Goal: Task Accomplishment & Management: Complete application form

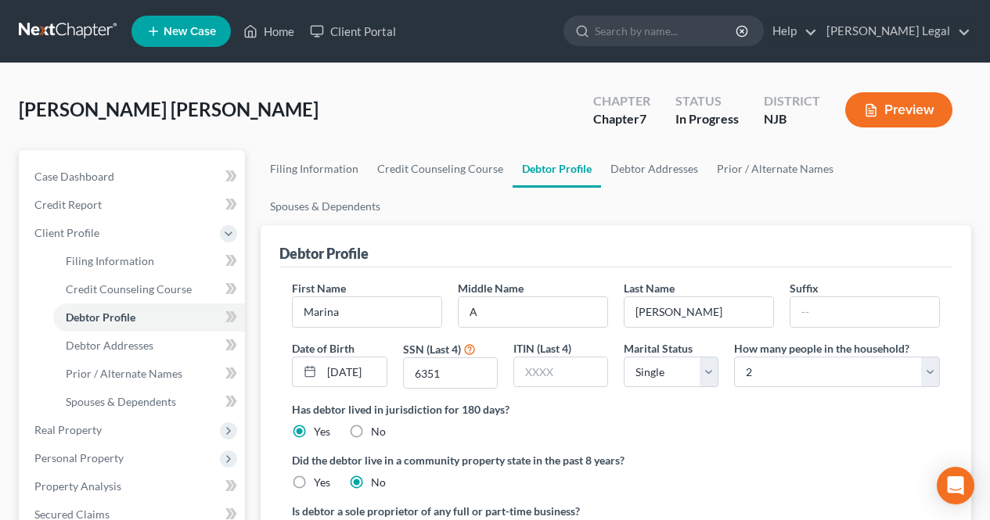
select select "0"
select select "1"
click at [272, 34] on link "Home" at bounding box center [269, 31] width 67 height 28
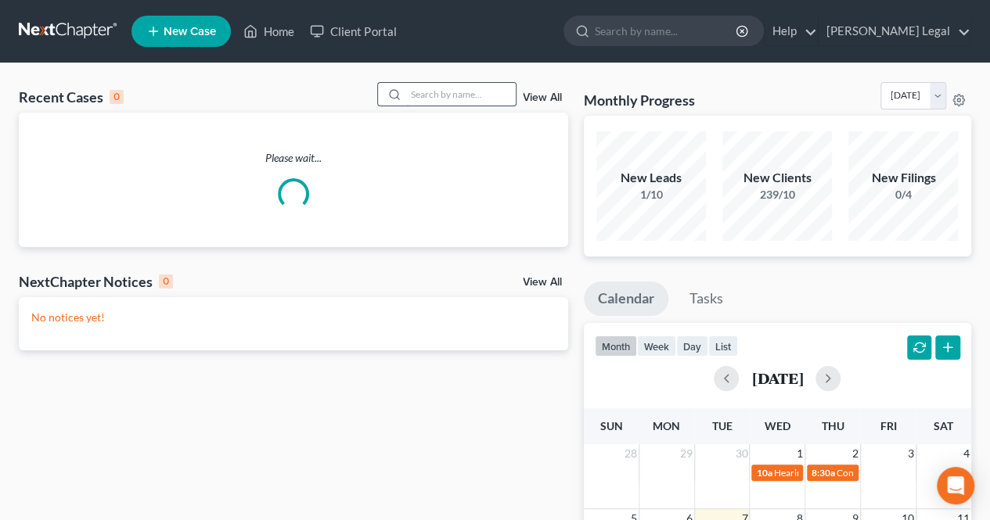
click at [445, 98] on input "search" at bounding box center [461, 94] width 110 height 23
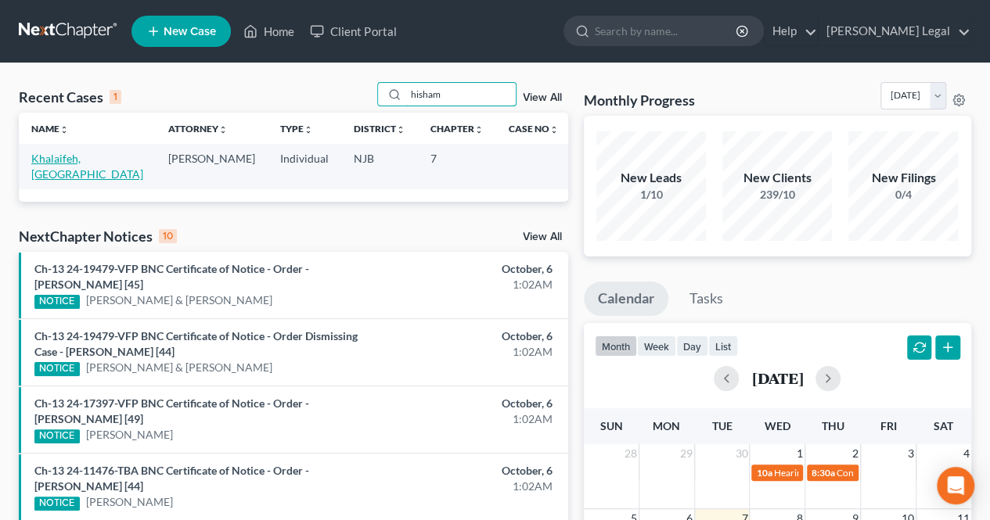
type input "hisham"
click at [86, 160] on link "Khalaifeh, [GEOGRAPHIC_DATA]" at bounding box center [87, 166] width 112 height 29
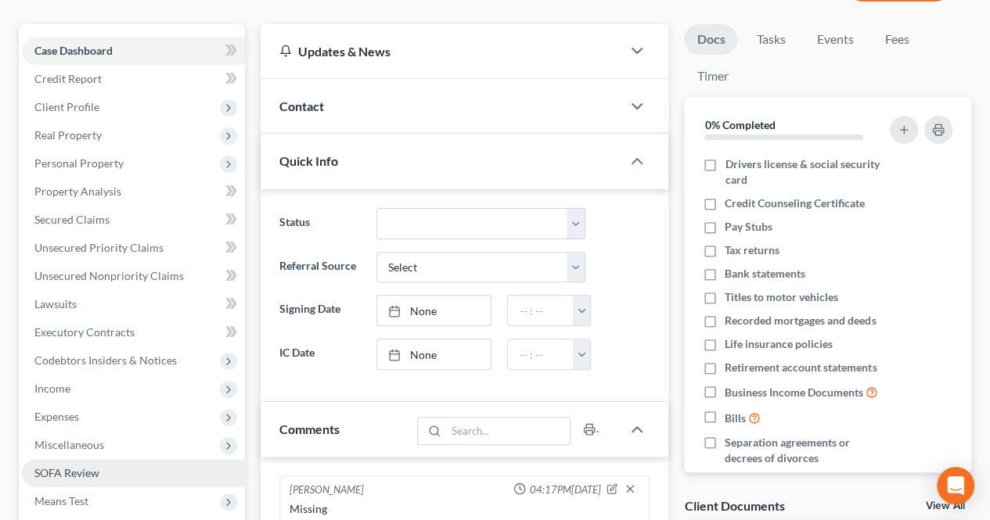
scroll to position [313, 0]
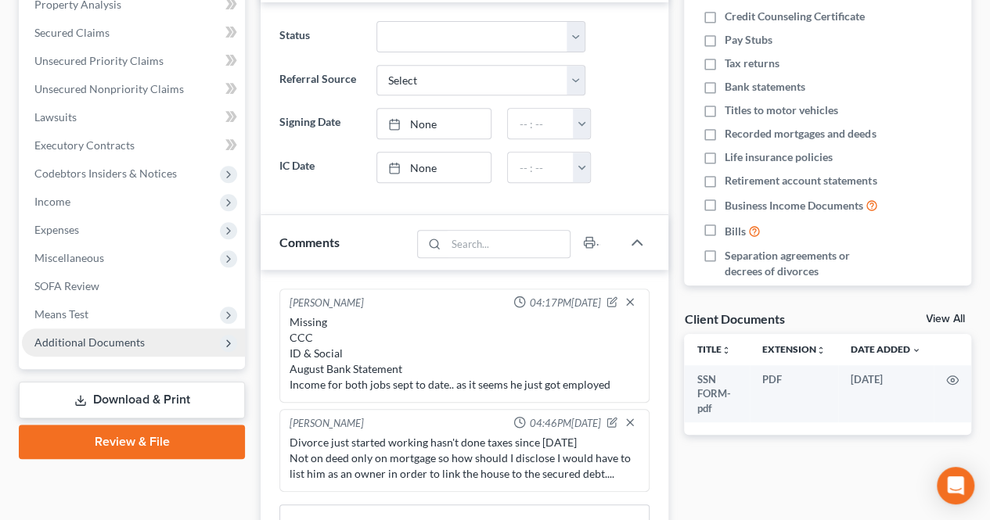
click at [155, 337] on span "Additional Documents" at bounding box center [133, 343] width 223 height 28
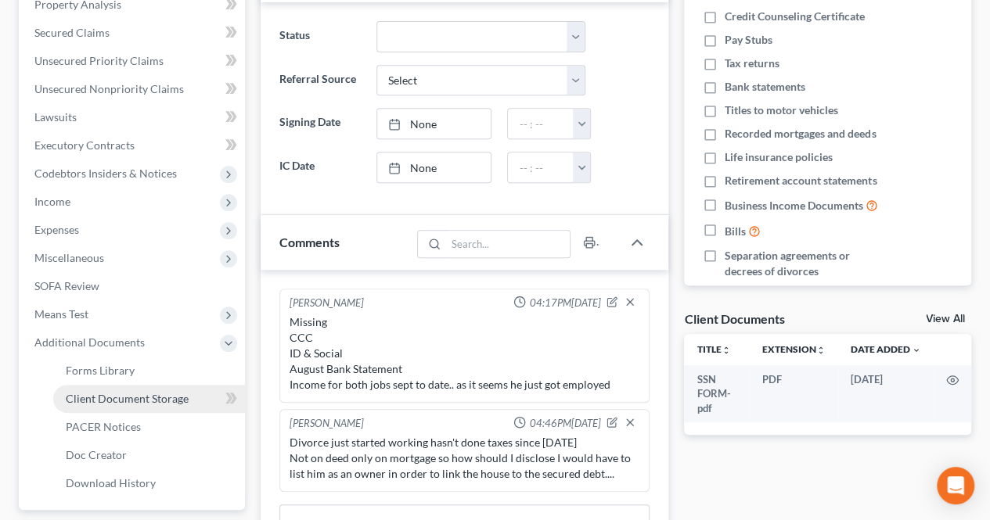
click at [142, 398] on span "Client Document Storage" at bounding box center [127, 398] width 123 height 13
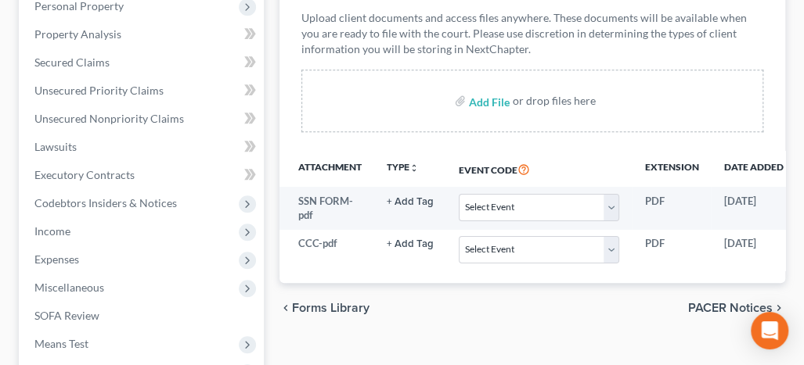
scroll to position [313, 0]
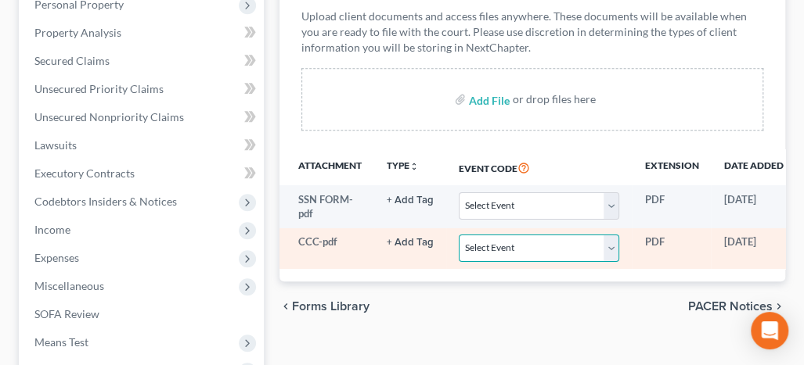
click at [485, 235] on select "Select Event 20 Largest Unsecured Creditors Amended Attorney Compensation State…" at bounding box center [539, 248] width 160 height 27
select select "9"
click at [459, 235] on select "Select Event 20 Largest Unsecured Creditors Amended Attorney Compensation State…" at bounding box center [539, 248] width 160 height 27
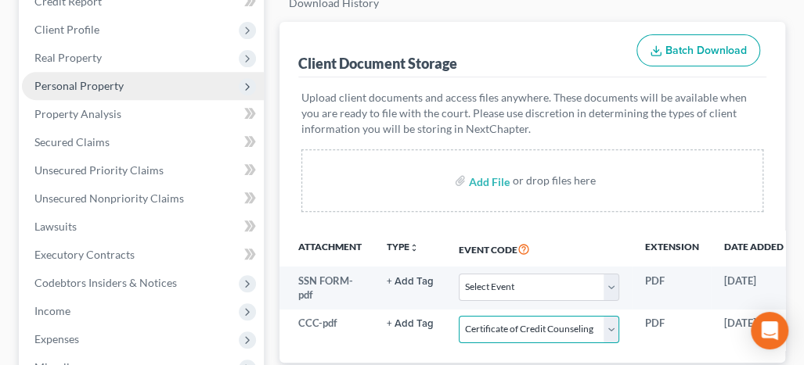
scroll to position [157, 0]
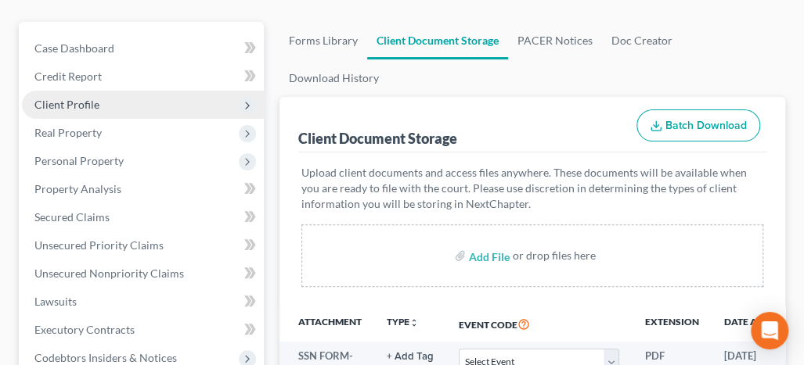
click at [90, 91] on span "Client Profile" at bounding box center [143, 105] width 242 height 28
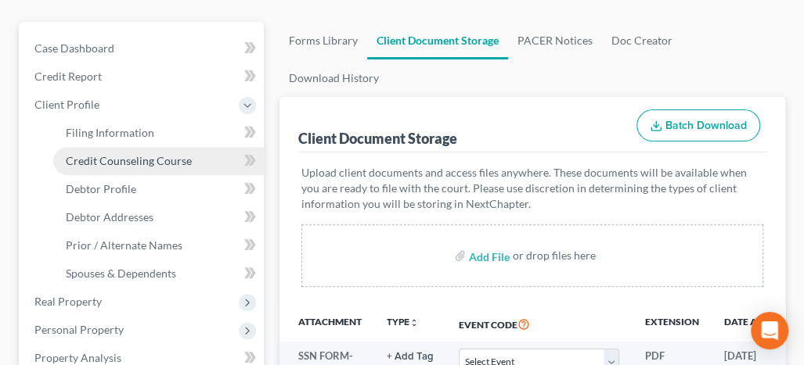
click at [108, 154] on span "Credit Counseling Course" at bounding box center [129, 160] width 126 height 13
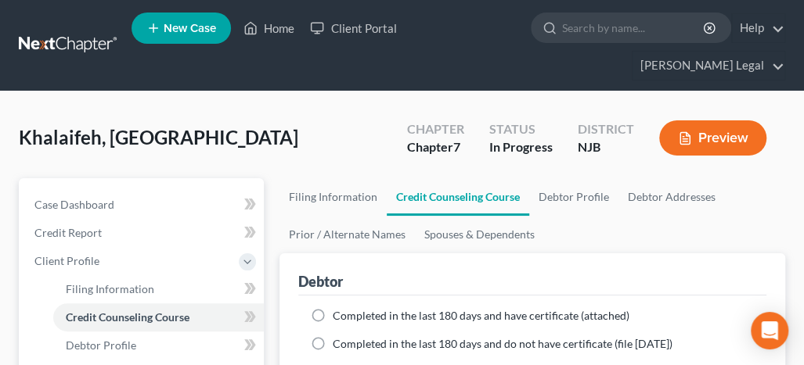
click at [403, 309] on span "Completed in the last 180 days and have certificate (attached)" at bounding box center [481, 315] width 297 height 13
click at [349, 308] on input "Completed in the last 180 days and have certificate (attached)" at bounding box center [344, 313] width 10 height 10
radio input "true"
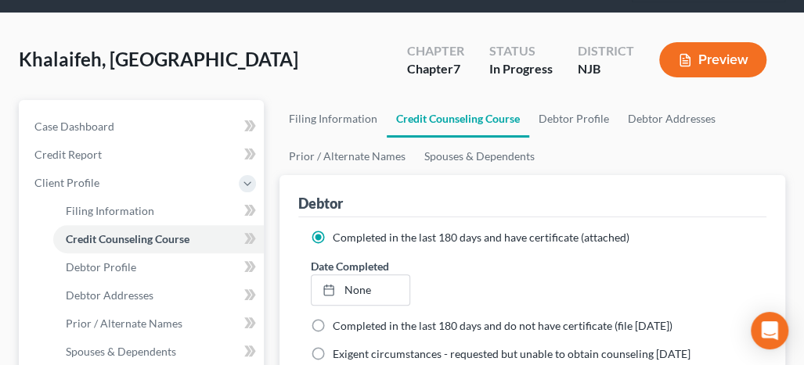
scroll to position [157, 0]
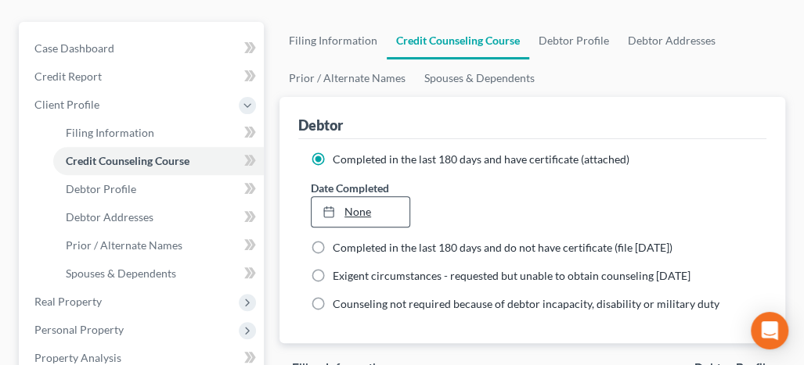
click at [387, 197] on link "None" at bounding box center [360, 212] width 98 height 30
type input "[DATE]"
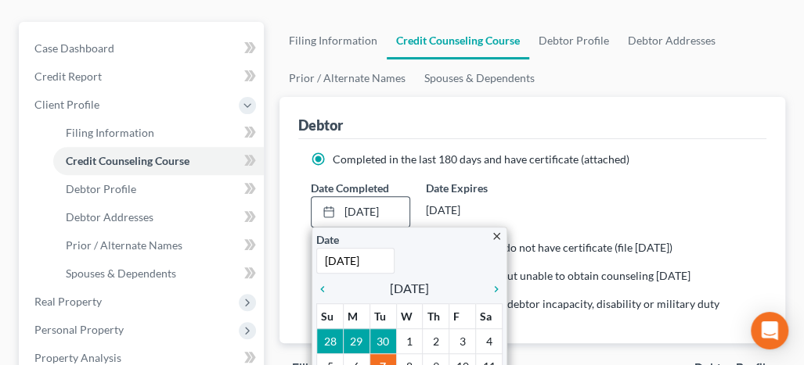
scroll to position [235, 0]
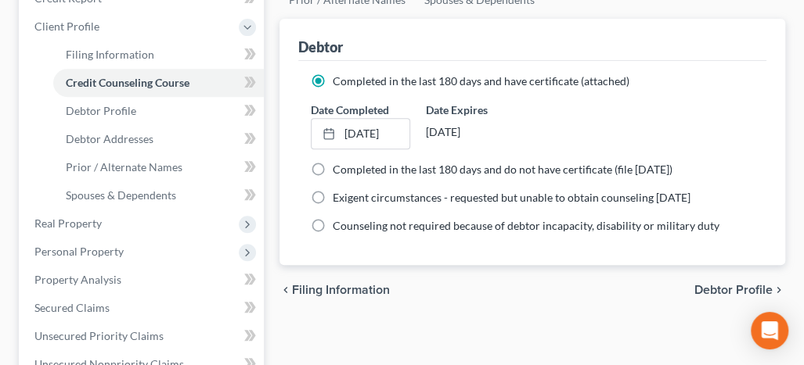
click at [717, 284] on span "Debtor Profile" at bounding box center [733, 290] width 78 height 13
select select "3"
select select "0"
